Goal: Task Accomplishment & Management: Manage account settings

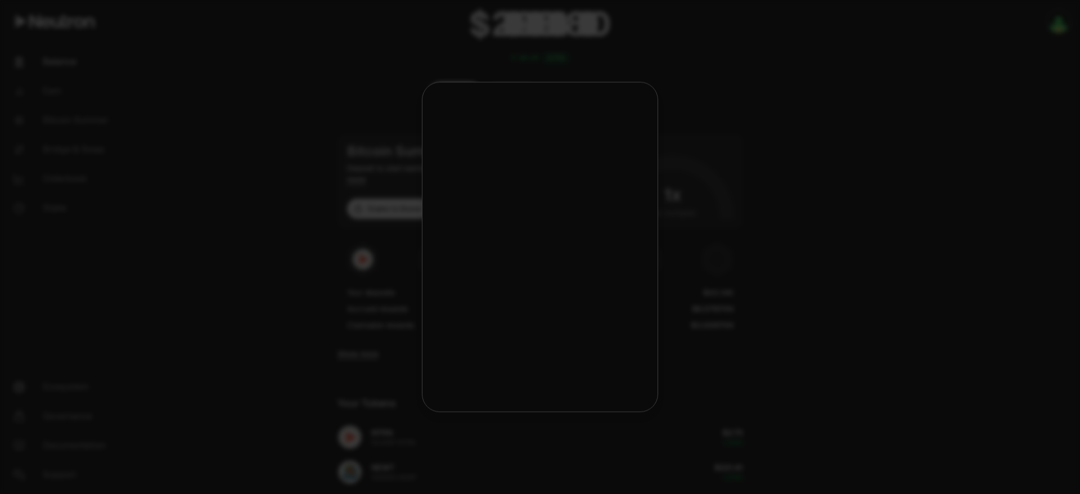
scroll to position [84, 0]
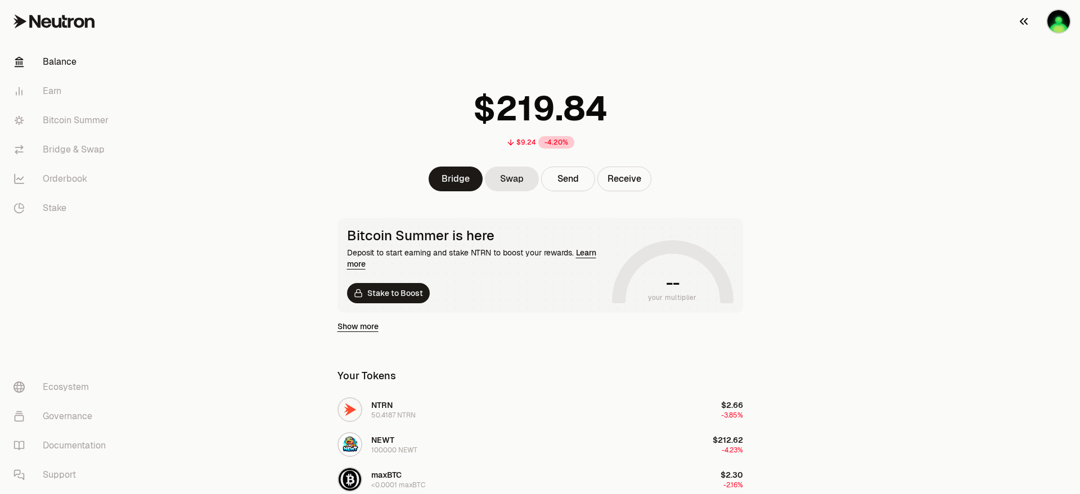
click at [1058, 19] on img "button" at bounding box center [1058, 21] width 23 height 23
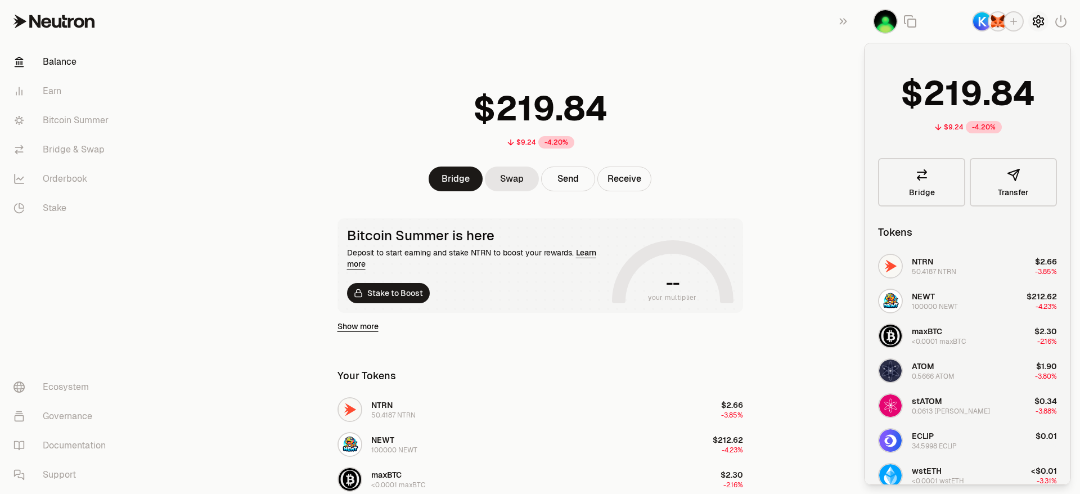
click at [1033, 24] on icon "button" at bounding box center [1039, 22] width 14 height 14
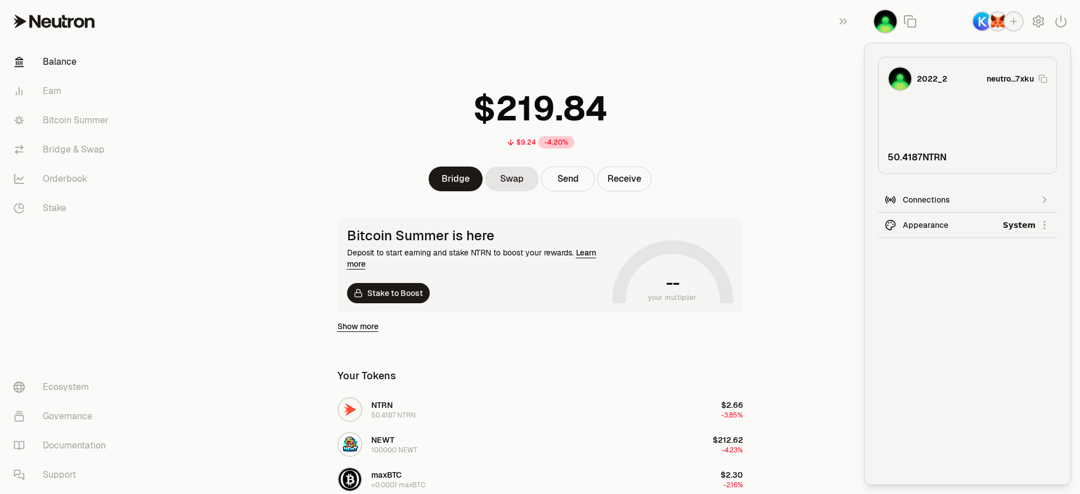
click at [969, 278] on div "Dark" at bounding box center [1003, 277] width 102 height 23
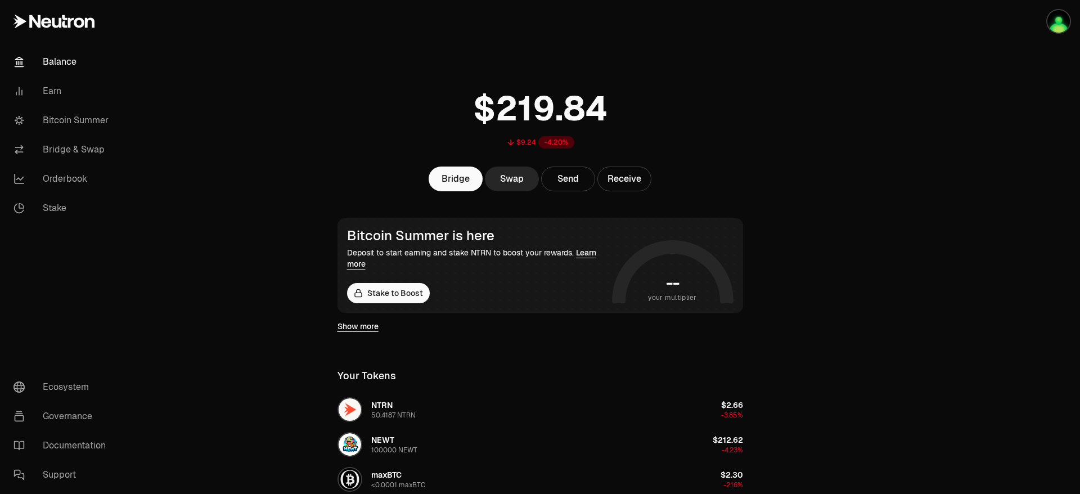
click at [50, 61] on link "Balance" at bounding box center [63, 61] width 117 height 29
click at [363, 326] on link "Show more" at bounding box center [358, 326] width 41 height 11
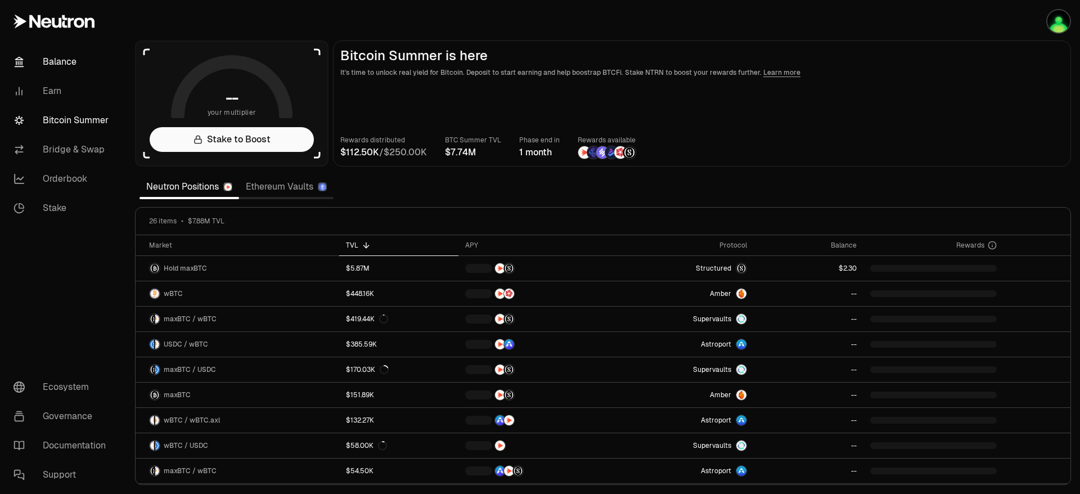
click at [61, 59] on link "Balance" at bounding box center [63, 61] width 117 height 29
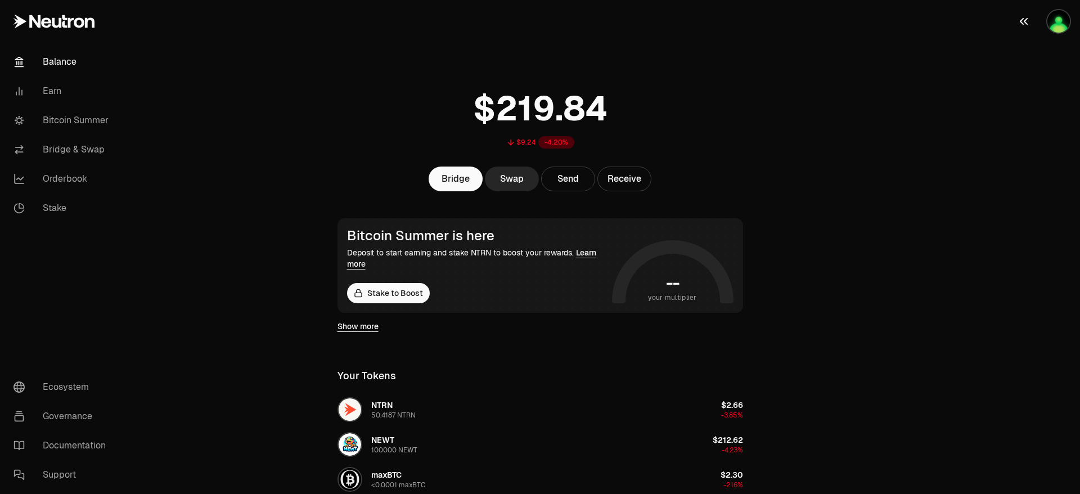
click at [1051, 16] on img "button" at bounding box center [1058, 21] width 23 height 23
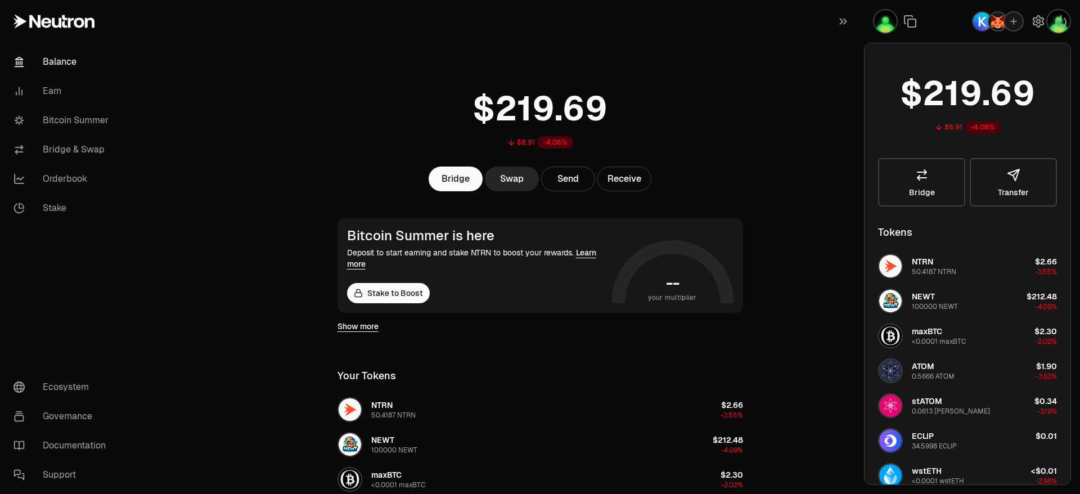
click at [710, 73] on div "$8.91 -4.06%" at bounding box center [540, 116] width 433 height 88
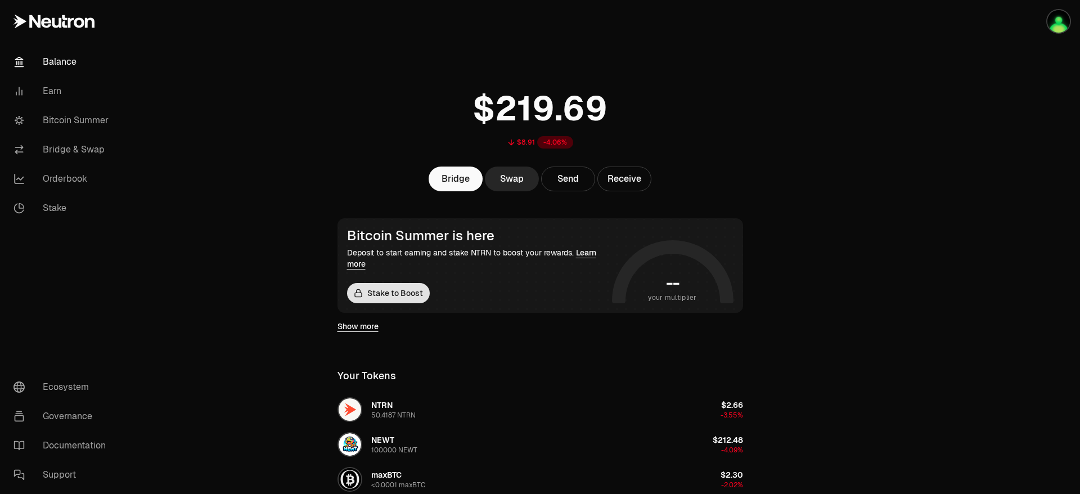
click at [377, 291] on link "Stake to Boost" at bounding box center [388, 293] width 83 height 20
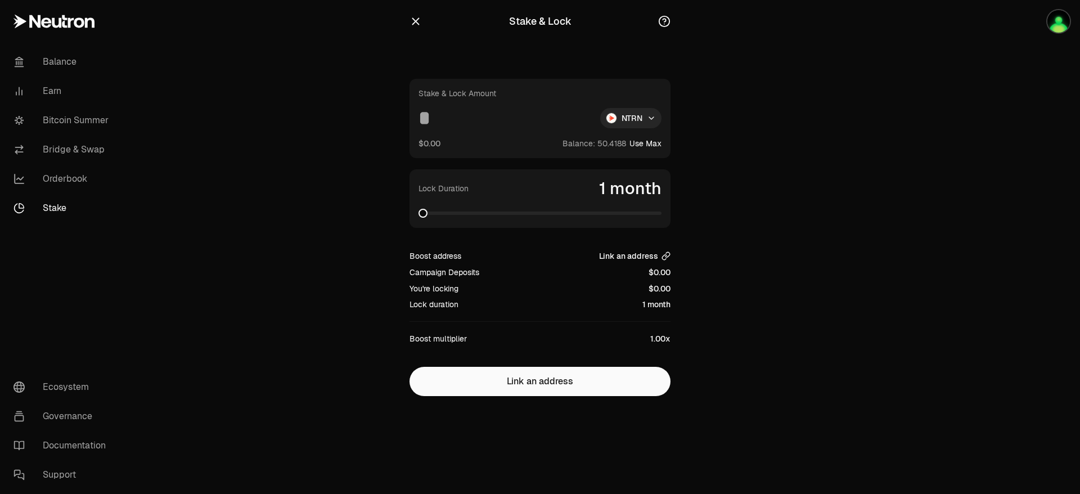
click at [638, 256] on span "Link an address" at bounding box center [628, 255] width 59 height 11
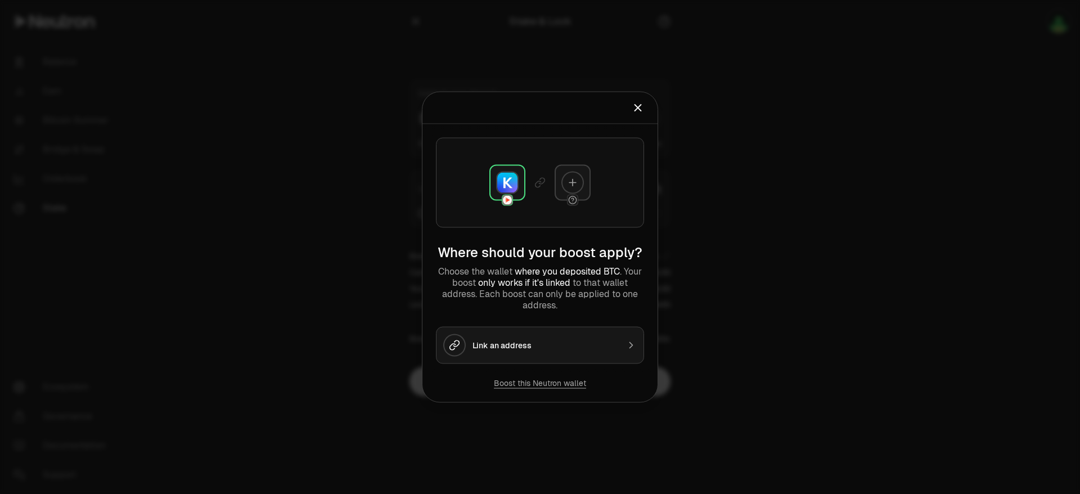
click at [505, 181] on img at bounding box center [507, 183] width 20 height 20
click at [543, 347] on div "Link an address" at bounding box center [546, 345] width 146 height 11
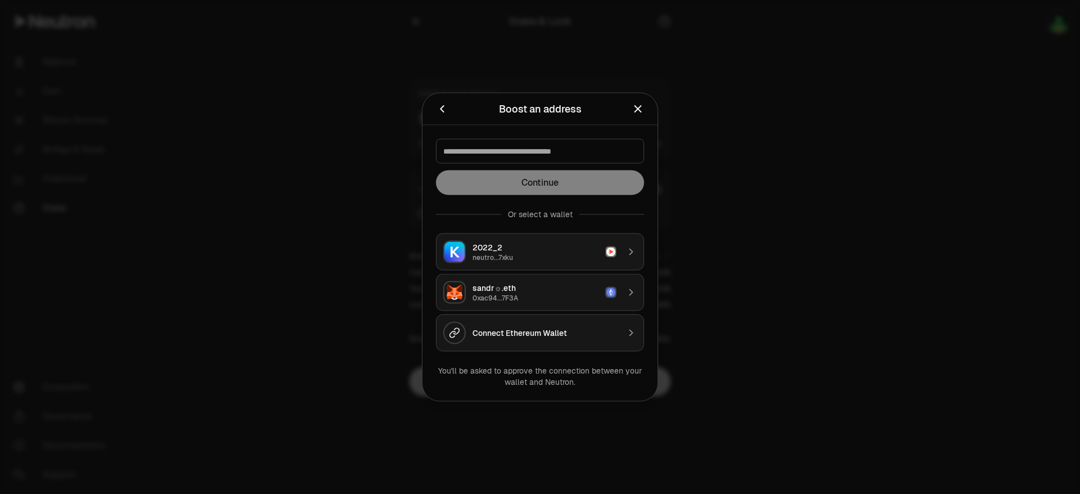
click at [501, 254] on div "neutro...7xku" at bounding box center [536, 257] width 126 height 9
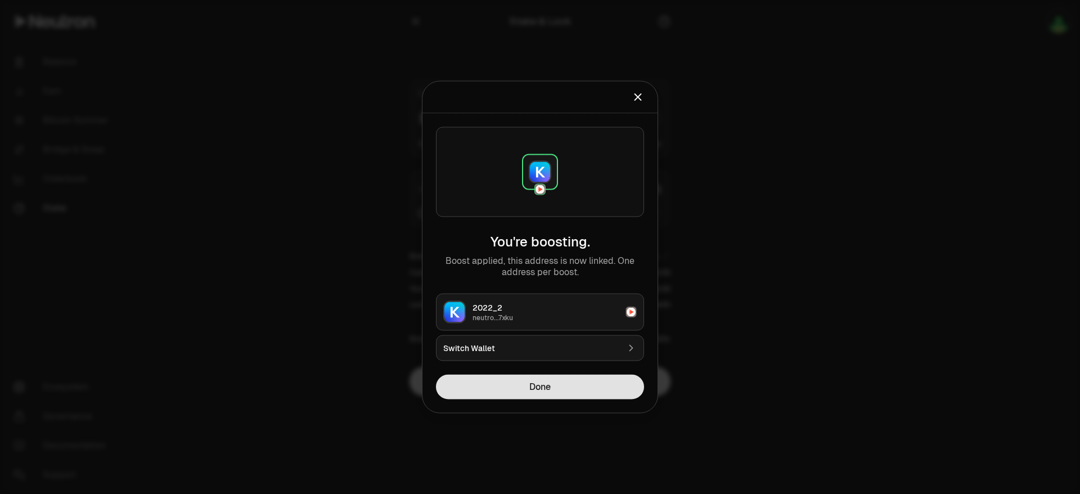
click at [587, 389] on button "Done" at bounding box center [540, 387] width 208 height 25
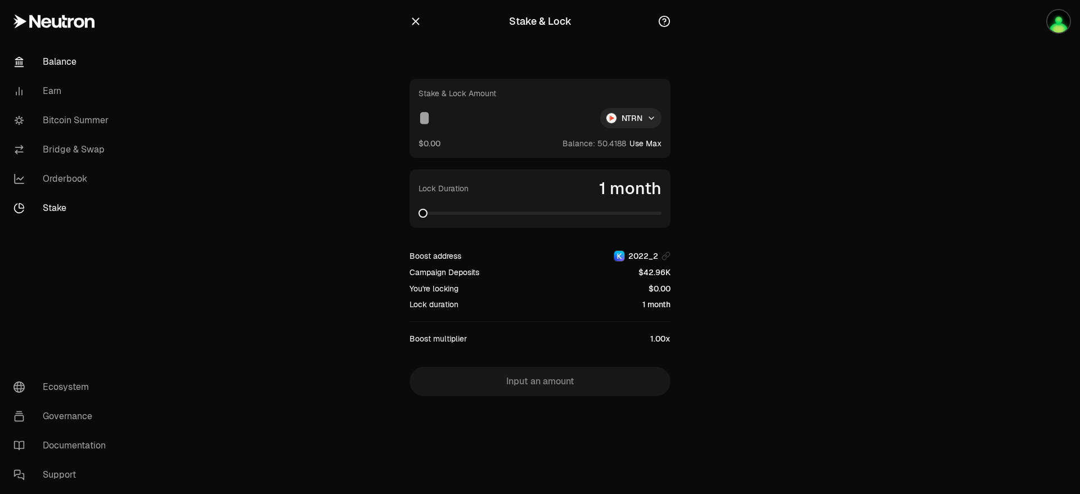
click at [61, 56] on link "Balance" at bounding box center [63, 61] width 117 height 29
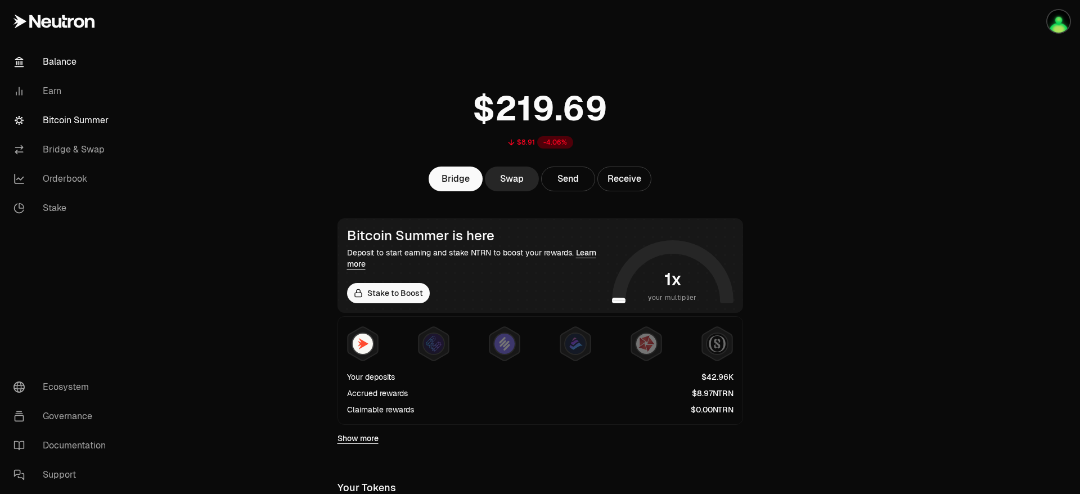
click at [82, 118] on link "Bitcoin Summer" at bounding box center [63, 120] width 117 height 29
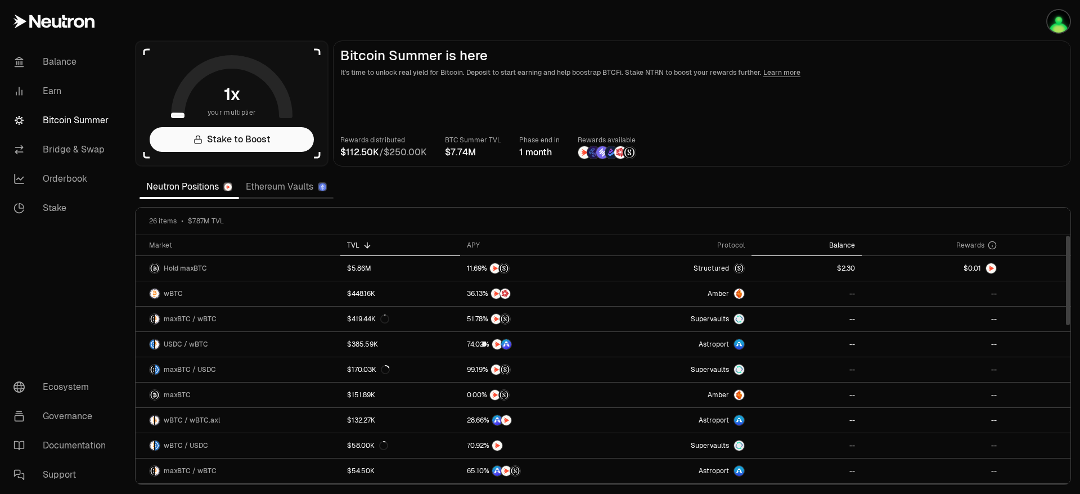
click at [841, 245] on div "Balance" at bounding box center [806, 245] width 97 height 9
